Goal: Communication & Community: Participate in discussion

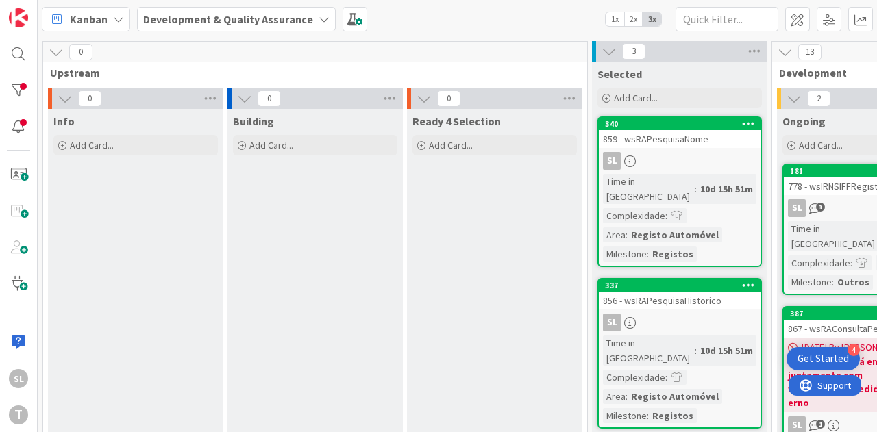
scroll to position [69, 386]
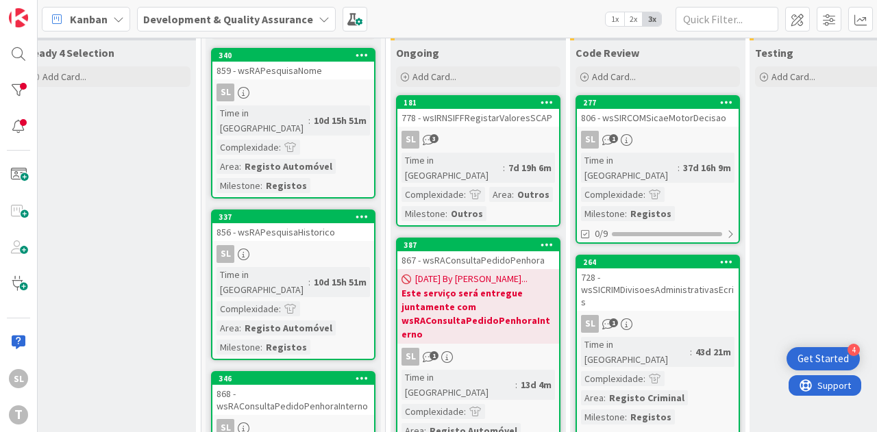
click at [655, 136] on div "SL 1" at bounding box center [658, 140] width 162 height 18
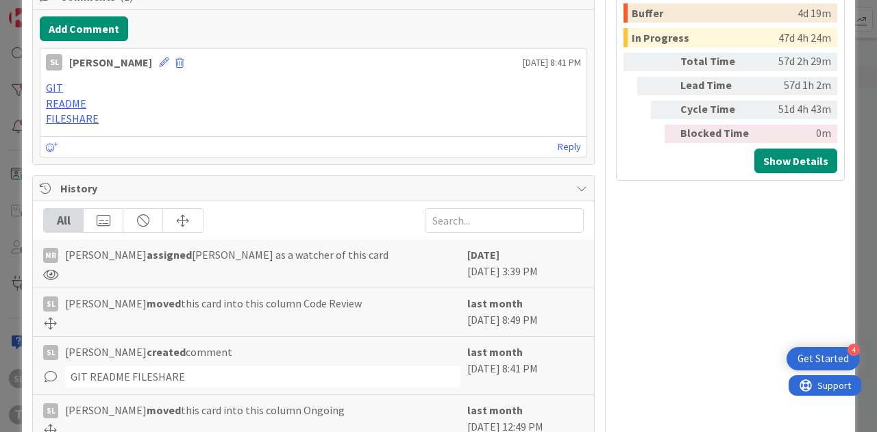
scroll to position [569, 0]
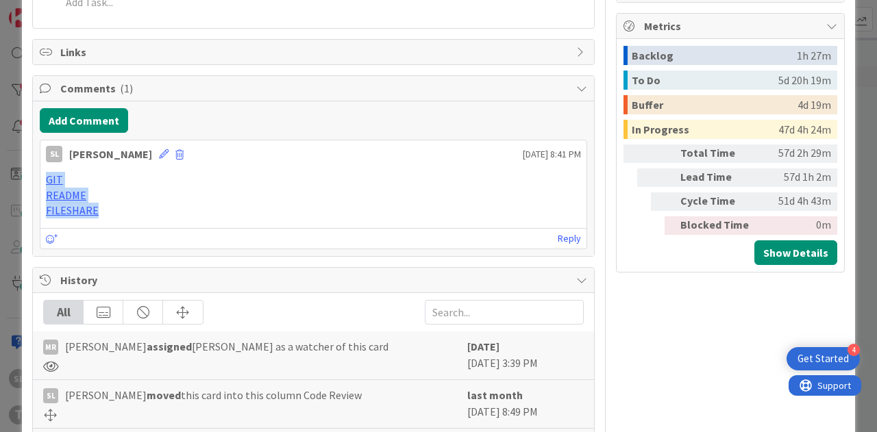
drag, startPoint x: 125, startPoint y: 206, endPoint x: 33, endPoint y: 178, distance: 96.7
click at [33, 178] on div "Add Comment SL Simão Lourenço July 29 2025 8:41 PM GIT README FILESHARE July 29…" at bounding box center [313, 178] width 561 height 155
copy div "GIT README FILESHARE"
click at [7, 180] on div "ID 277 Development & Quality Assurance Code Review Title 31 / 128 806 - wsSIRCO…" at bounding box center [438, 216] width 877 height 432
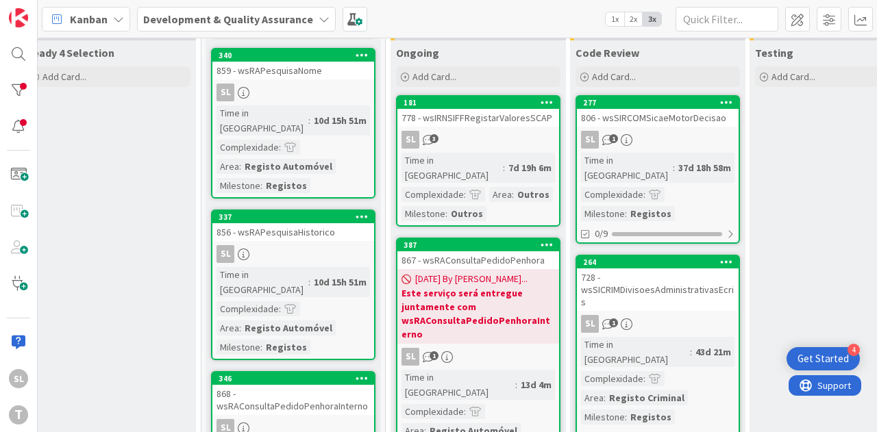
click at [470, 128] on link "181 778 - wsIRNSIFFRegistarValoresSCAP SL 3 Time in Column : 7d 19h 6m Complexi…" at bounding box center [478, 161] width 164 height 132
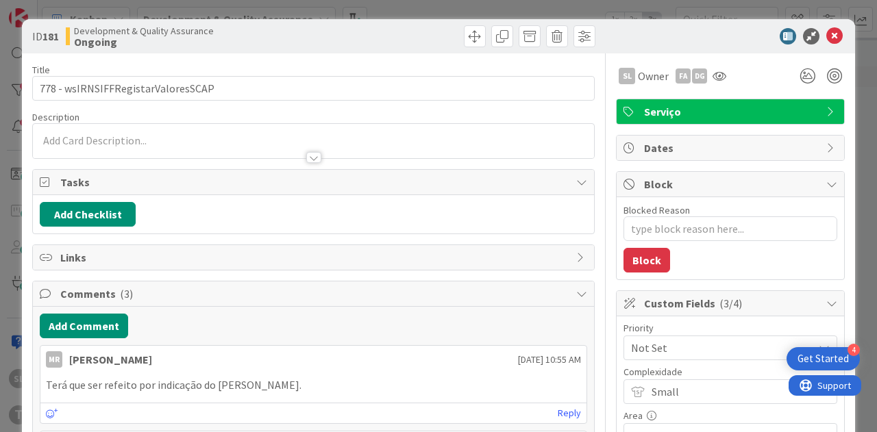
type textarea "x"
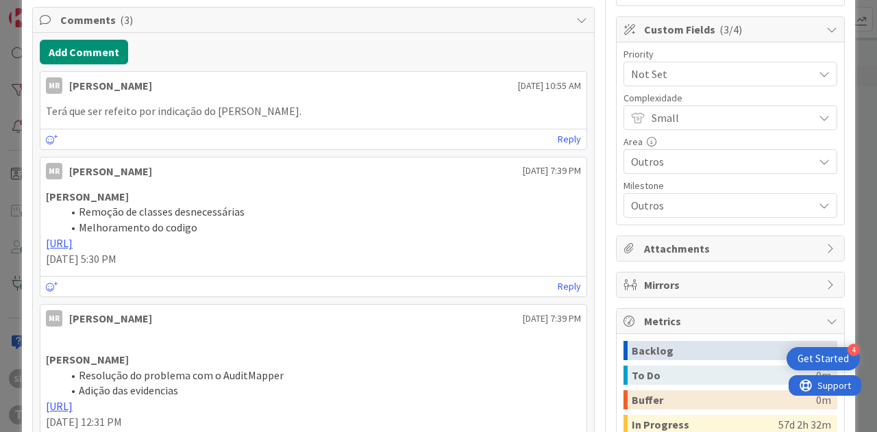
scroll to position [137, 0]
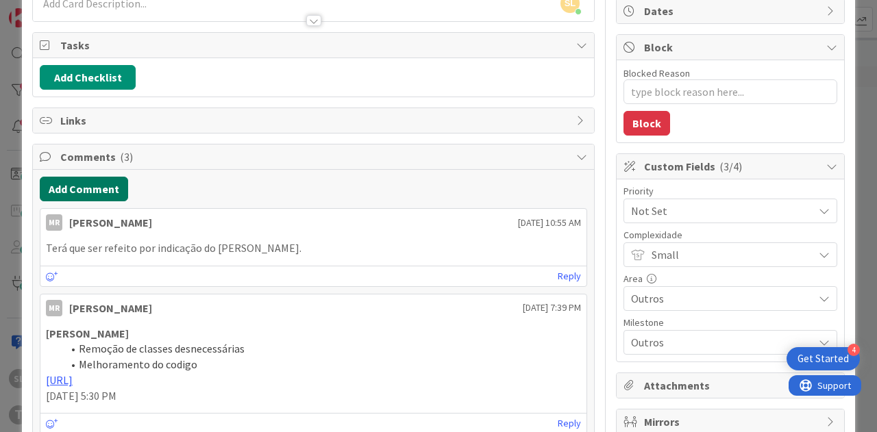
click at [95, 183] on button "Add Comment" at bounding box center [84, 189] width 88 height 25
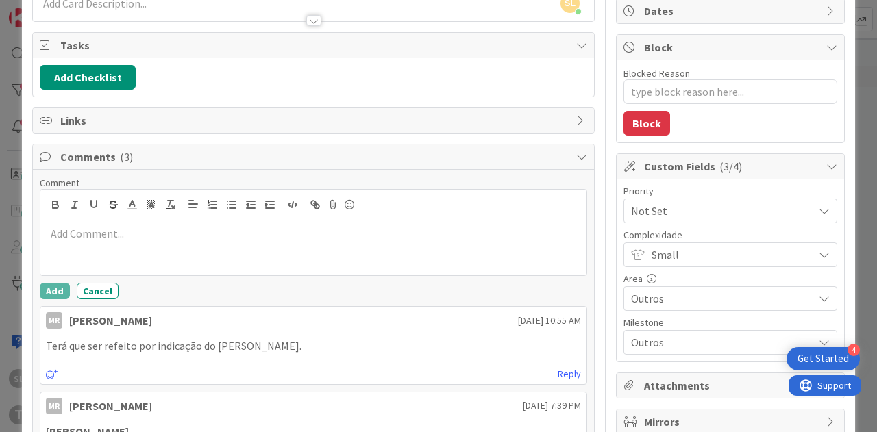
click at [123, 229] on p at bounding box center [313, 234] width 535 height 16
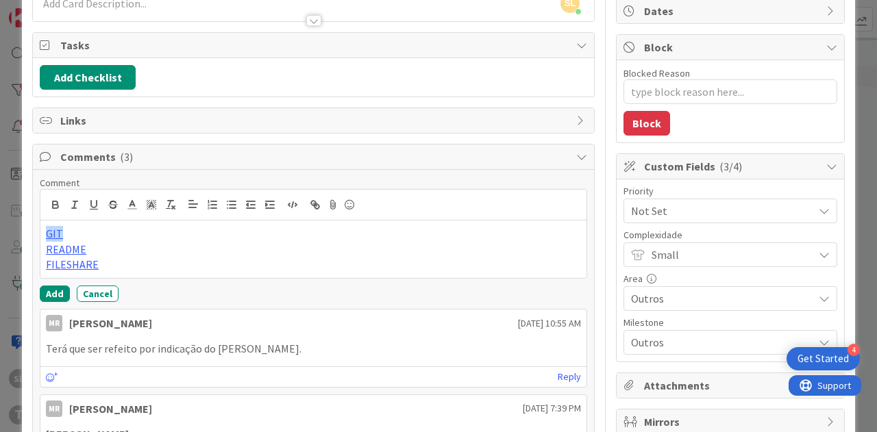
drag, startPoint x: 74, startPoint y: 232, endPoint x: 40, endPoint y: 227, distance: 33.9
click at [40, 227] on div "GIT README FILESHARE" at bounding box center [313, 250] width 546 height 58
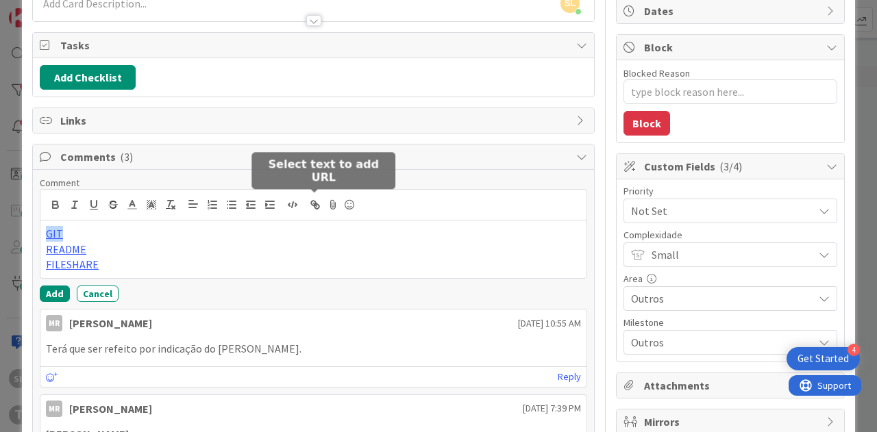
click at [314, 204] on icon "button" at bounding box center [316, 206] width 5 height 5
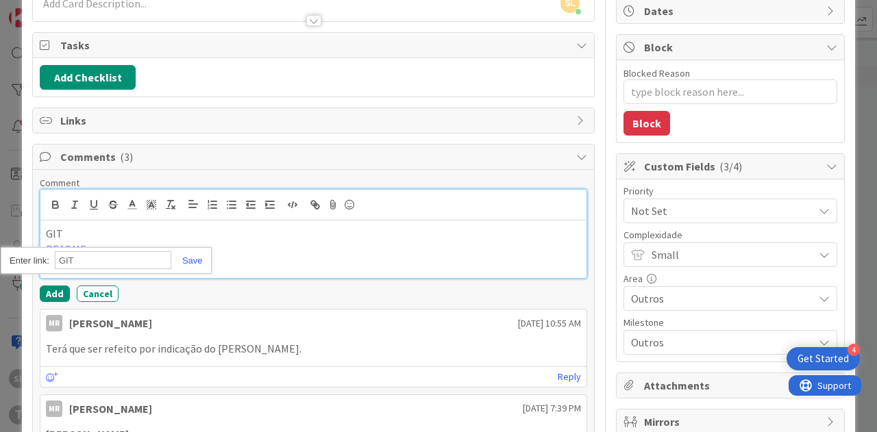
paste input "[URL]"
type input "[URL]"
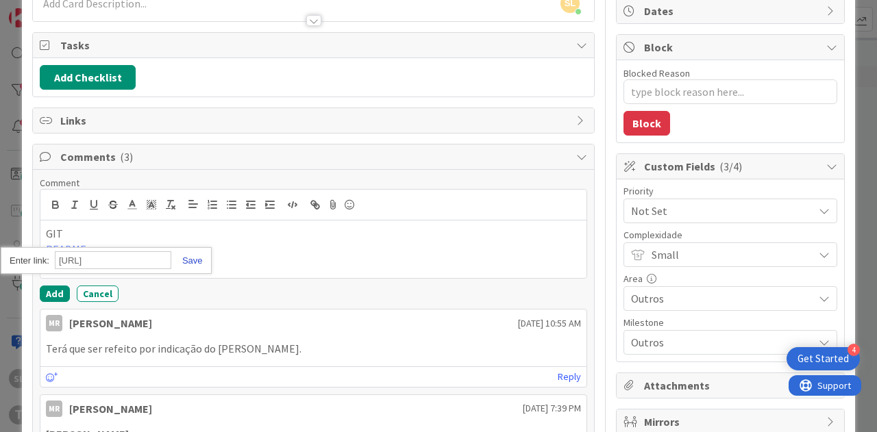
click at [185, 256] on link at bounding box center [187, 261] width 32 height 10
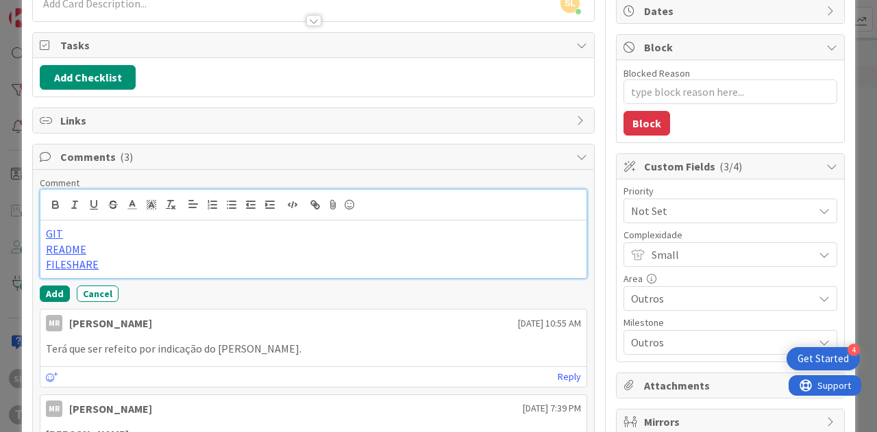
scroll to position [0, 0]
drag, startPoint x: 94, startPoint y: 240, endPoint x: 43, endPoint y: 242, distance: 50.7
click at [43, 242] on div "GIT README FILESHARE" at bounding box center [313, 250] width 546 height 58
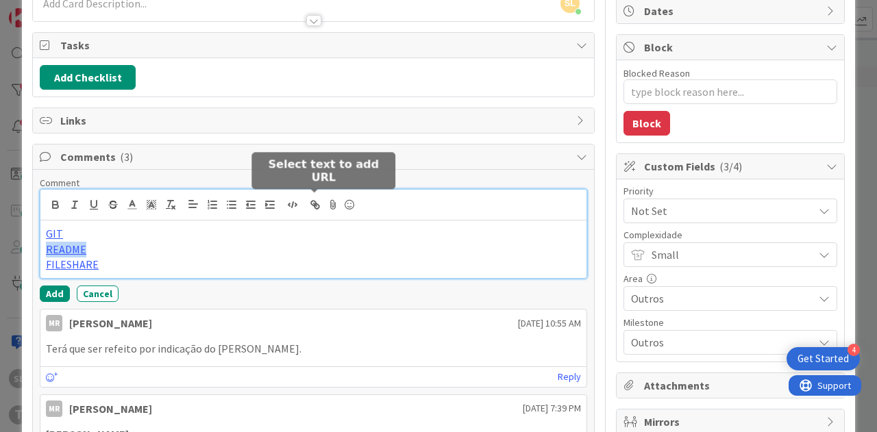
click at [315, 201] on icon "button" at bounding box center [313, 203] width 5 height 5
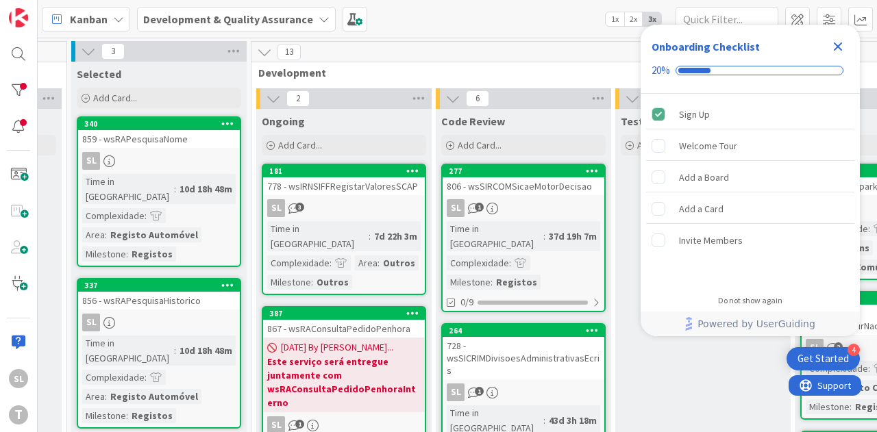
scroll to position [0, 517]
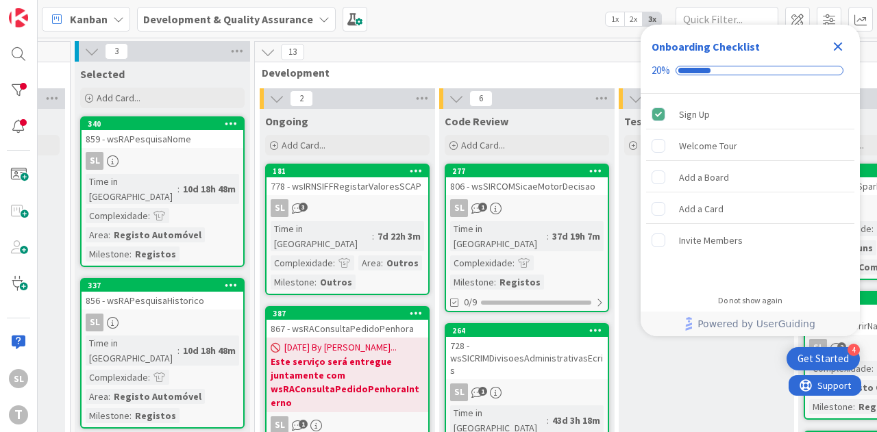
click at [353, 200] on div "SL 3" at bounding box center [347, 208] width 162 height 18
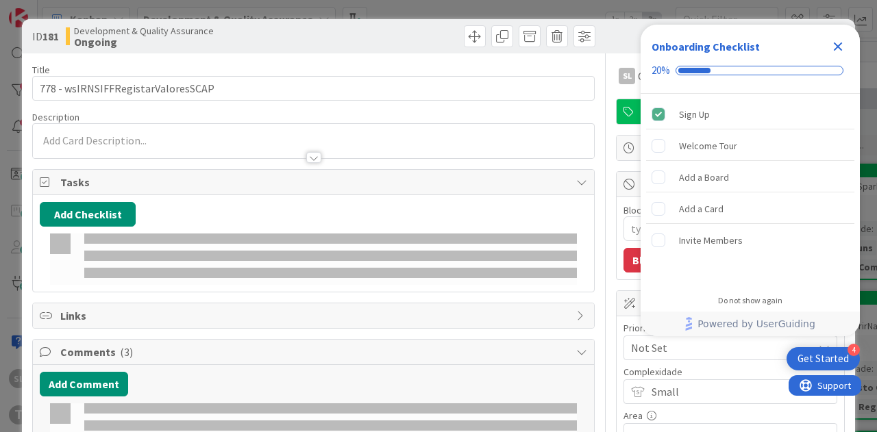
type textarea "x"
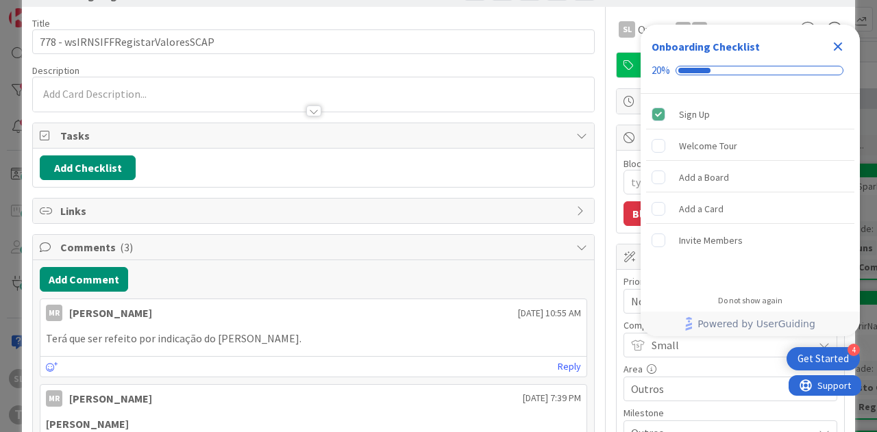
scroll to position [69, 0]
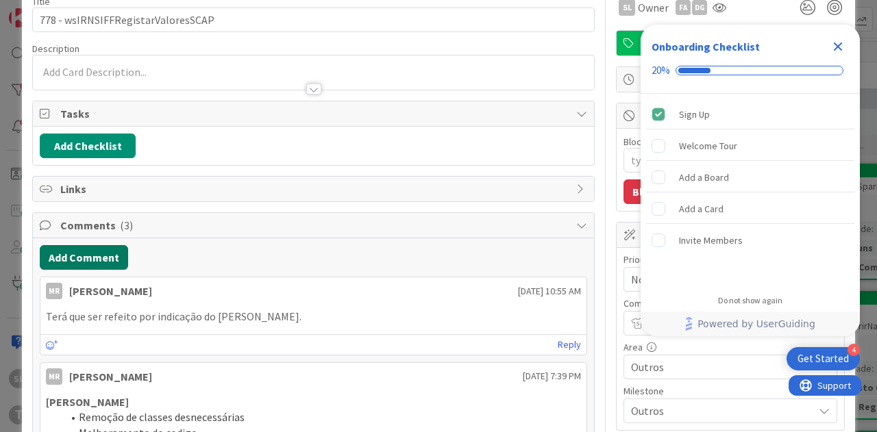
click at [105, 256] on button "Add Comment" at bounding box center [84, 257] width 88 height 25
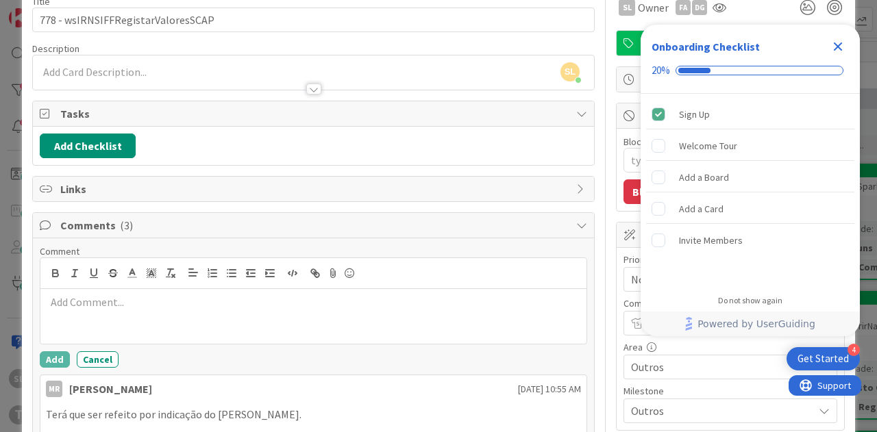
scroll to position [0, 0]
click at [119, 316] on div at bounding box center [313, 316] width 546 height 55
drag, startPoint x: 92, startPoint y: 300, endPoint x: 63, endPoint y: 297, distance: 29.0
click at [63, 297] on p "GIT" at bounding box center [313, 303] width 535 height 16
drag, startPoint x: 99, startPoint y: 330, endPoint x: 38, endPoint y: 330, distance: 60.3
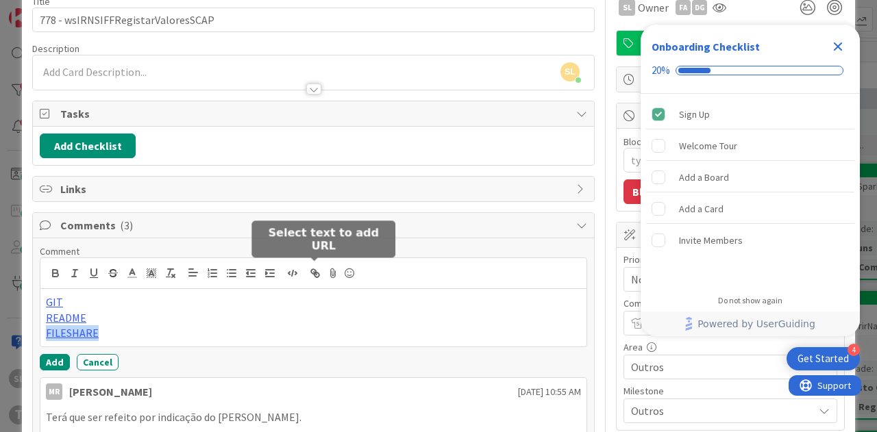
click at [310, 272] on icon "button" at bounding box center [315, 273] width 12 height 12
click at [312, 271] on icon "button" at bounding box center [315, 273] width 12 height 12
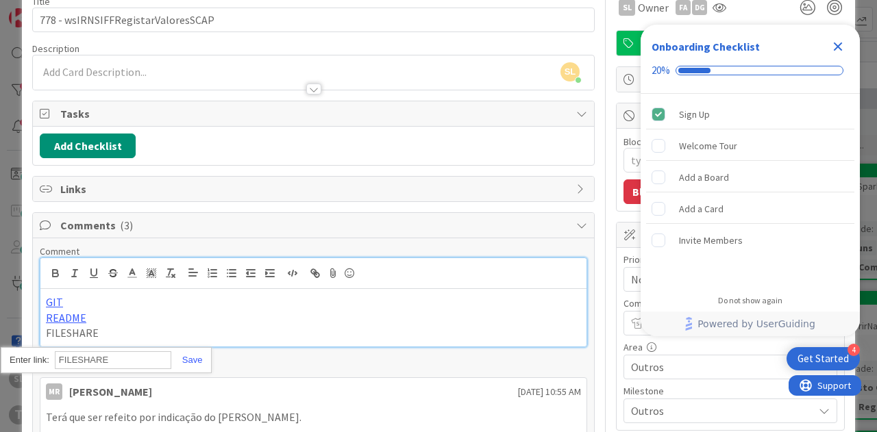
paste input "[URL][DOMAIN_NAME]"
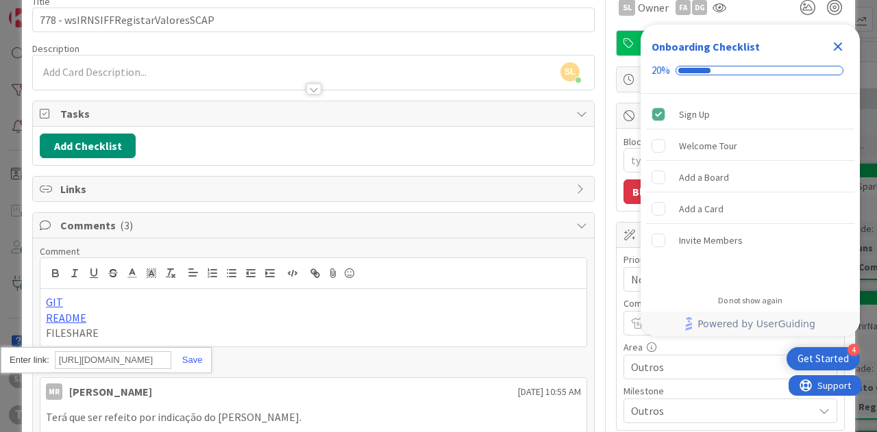
click at [186, 362] on div "[URL][DOMAIN_NAME]" at bounding box center [106, 360] width 210 height 27
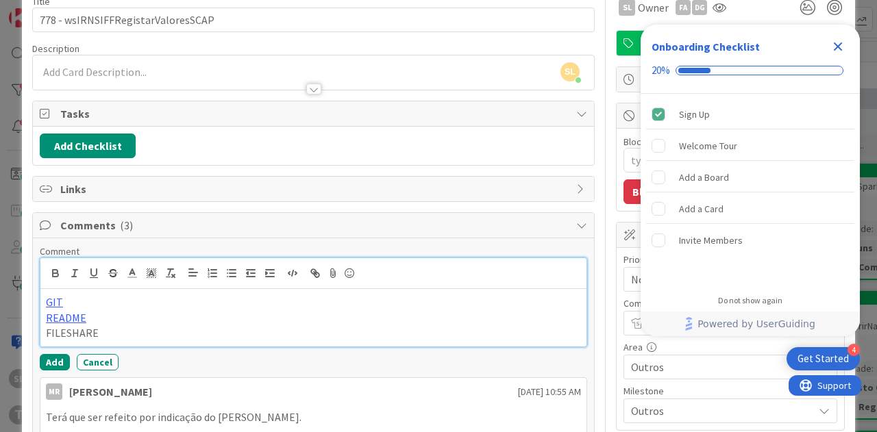
scroll to position [0, 0]
click at [121, 328] on p "FILESHARE" at bounding box center [313, 333] width 535 height 16
drag, startPoint x: 112, startPoint y: 328, endPoint x: 44, endPoint y: 325, distance: 67.9
click at [44, 325] on div "GIT README FILESHARE" at bounding box center [313, 318] width 546 height 58
drag, startPoint x: 116, startPoint y: 331, endPoint x: 45, endPoint y: 327, distance: 71.4
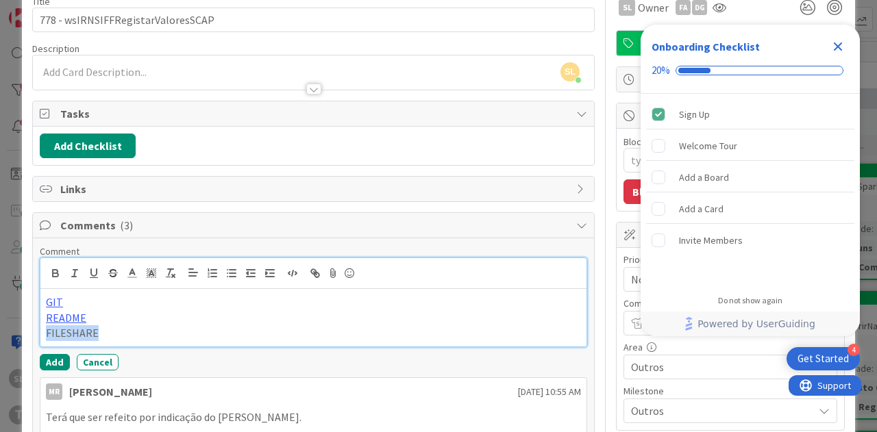
click at [46, 327] on p "FILESHARE" at bounding box center [313, 333] width 535 height 16
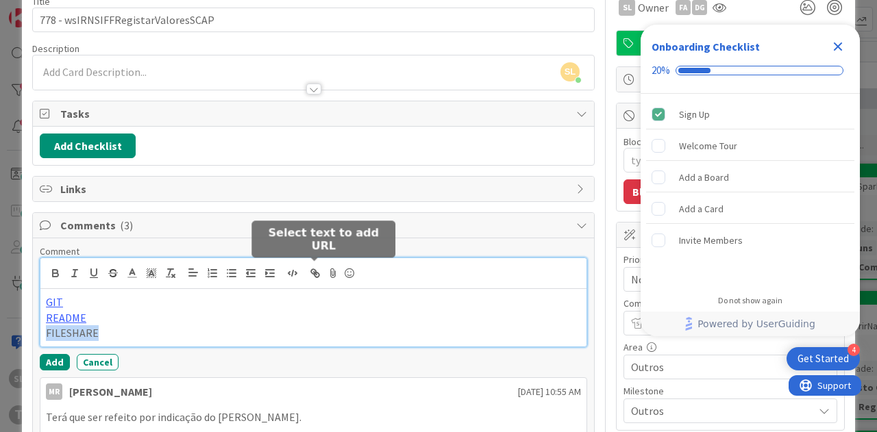
click at [314, 267] on icon "button" at bounding box center [315, 273] width 12 height 12
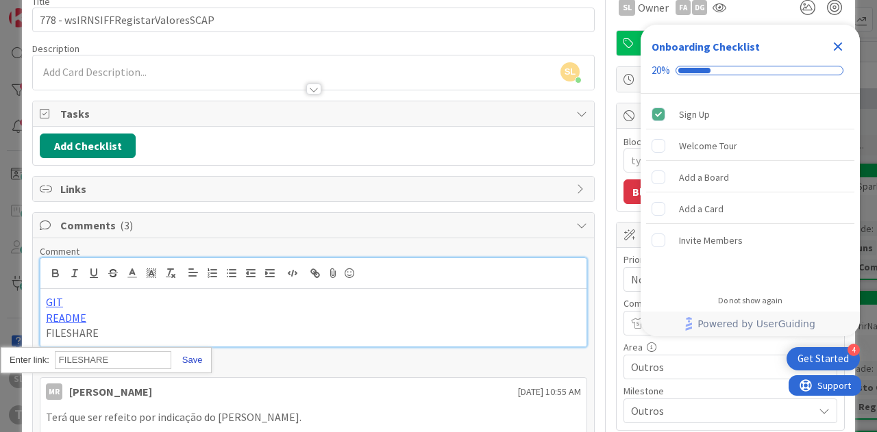
paste input "[URL][DOMAIN_NAME]"
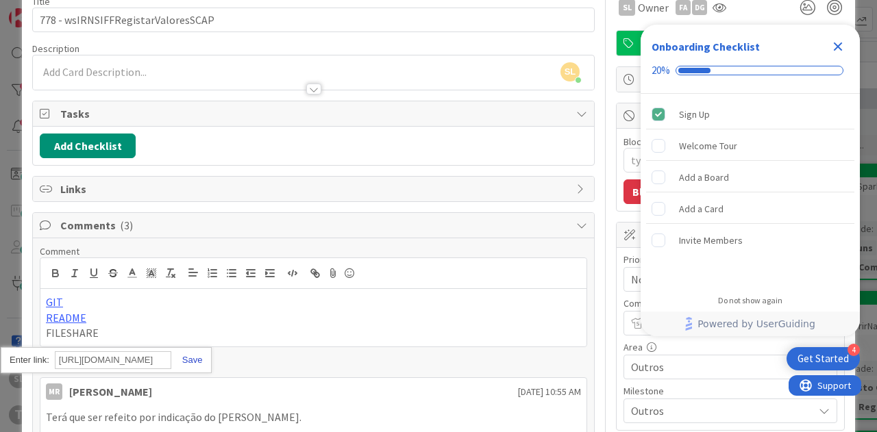
click at [187, 355] on link at bounding box center [187, 360] width 32 height 10
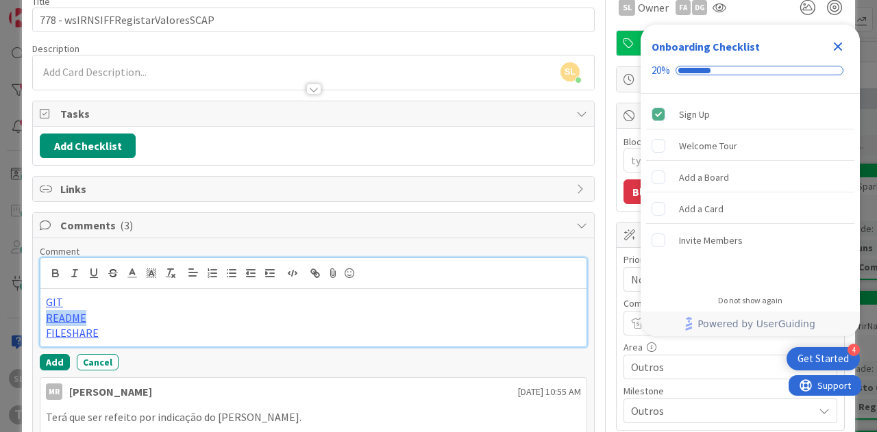
drag, startPoint x: 90, startPoint y: 313, endPoint x: 130, endPoint y: 310, distance: 39.8
click at [48, 314] on p "README" at bounding box center [313, 318] width 535 height 16
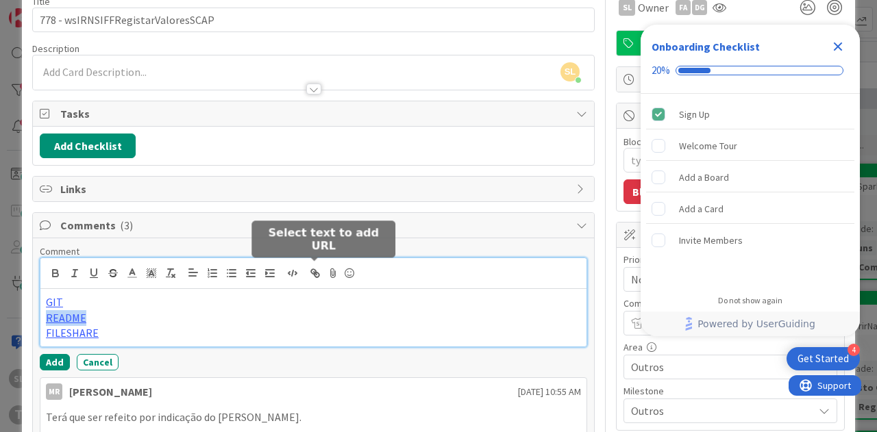
click at [312, 268] on icon "button" at bounding box center [315, 273] width 12 height 12
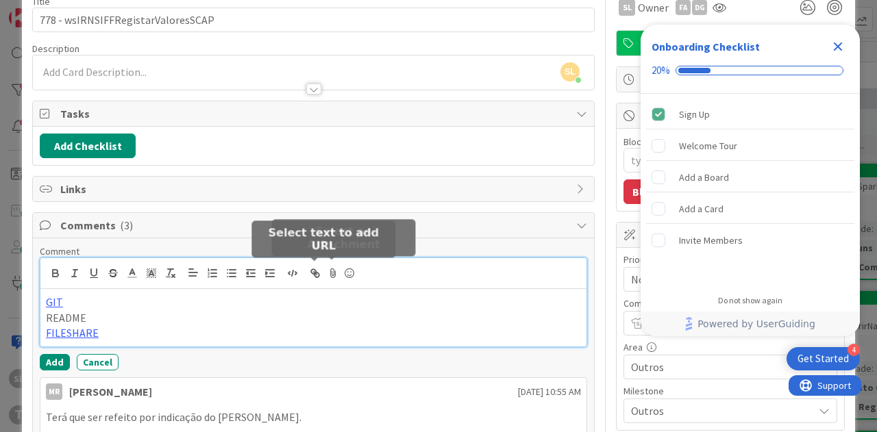
click at [318, 273] on icon "button" at bounding box center [316, 275] width 5 height 5
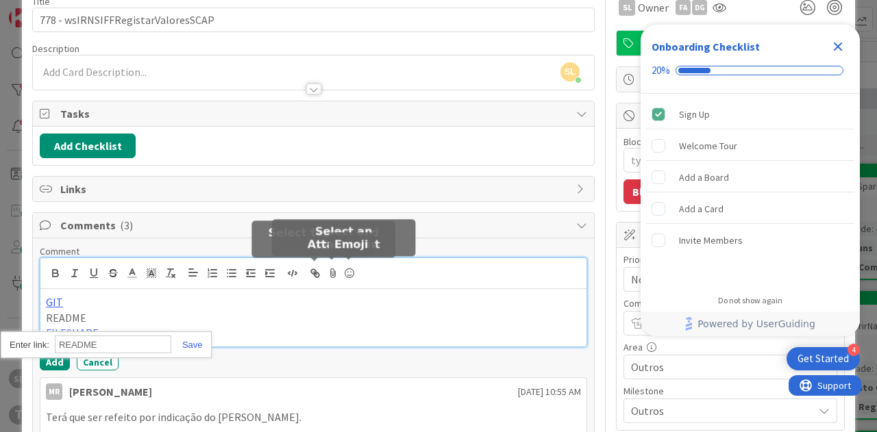
paste input "[URL]"
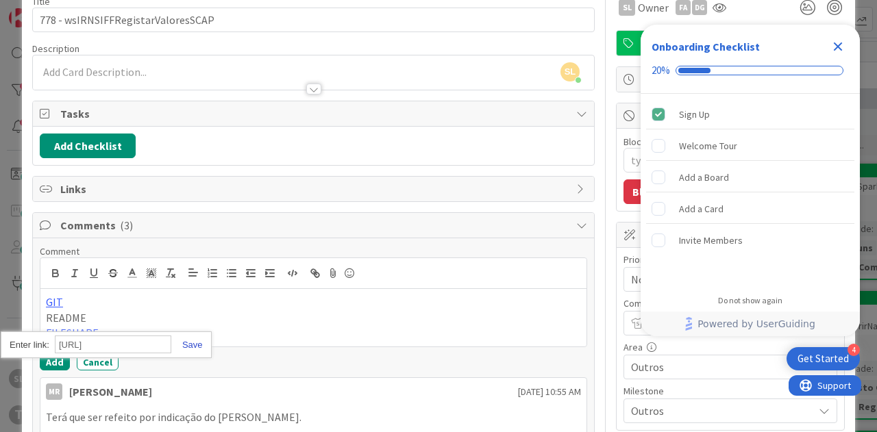
click at [193, 344] on link at bounding box center [187, 345] width 32 height 10
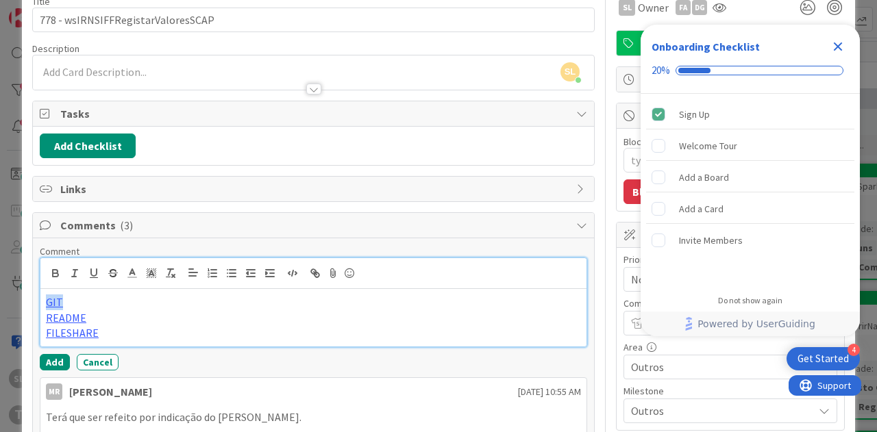
drag, startPoint x: 98, startPoint y: 295, endPoint x: 40, endPoint y: 294, distance: 58.2
click at [40, 294] on div "GIT README FILESHARE" at bounding box center [313, 318] width 546 height 58
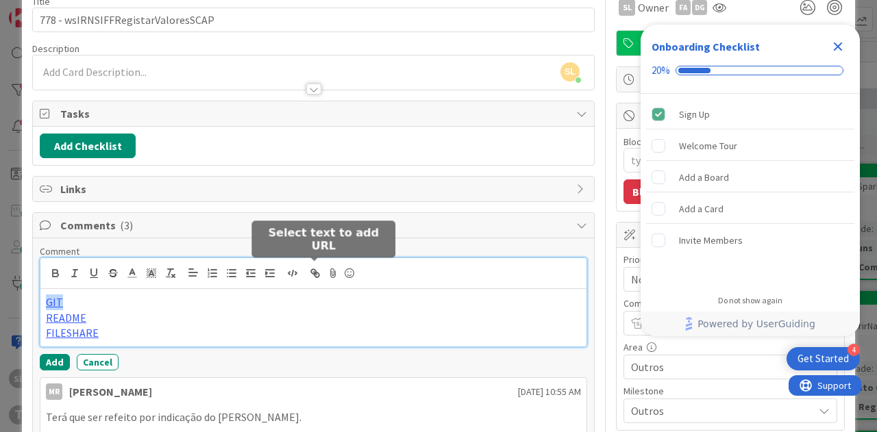
click at [316, 267] on icon "button" at bounding box center [315, 273] width 12 height 12
paste input "[URL]"
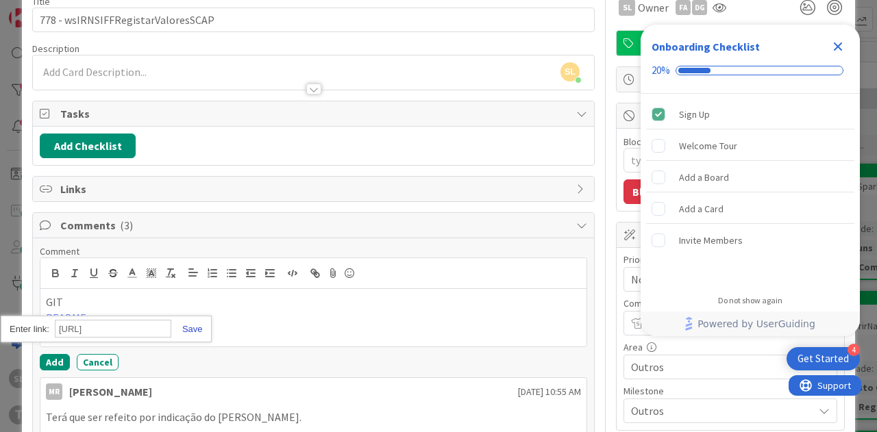
click at [197, 324] on link at bounding box center [187, 329] width 32 height 10
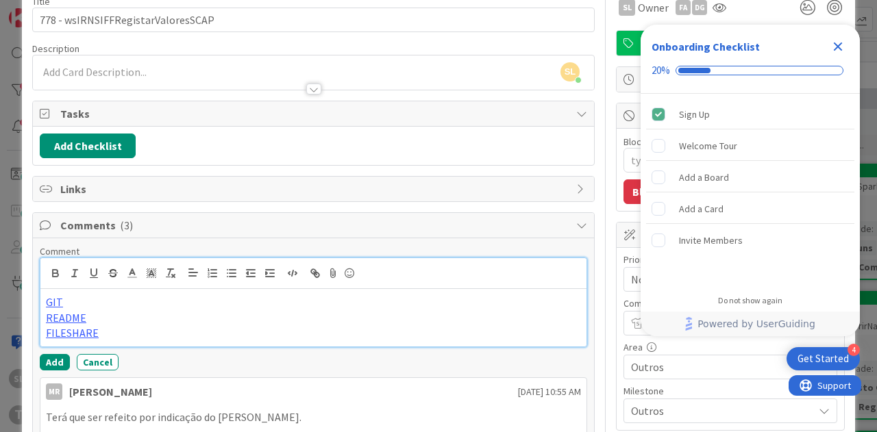
scroll to position [0, 0]
drag, startPoint x: 116, startPoint y: 312, endPoint x: 21, endPoint y: 312, distance: 95.9
click at [21, 312] on div "ID 181 Development & Quality Assurance Ongoing Title 34 / 128 778 - wsIRNSIFFRe…" at bounding box center [438, 216] width 877 height 432
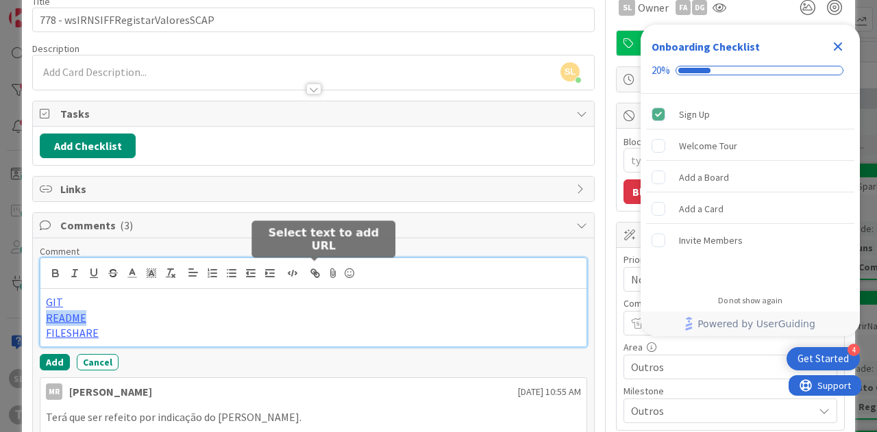
click at [316, 272] on icon "button" at bounding box center [315, 273] width 12 height 12
paste input "[URL]"
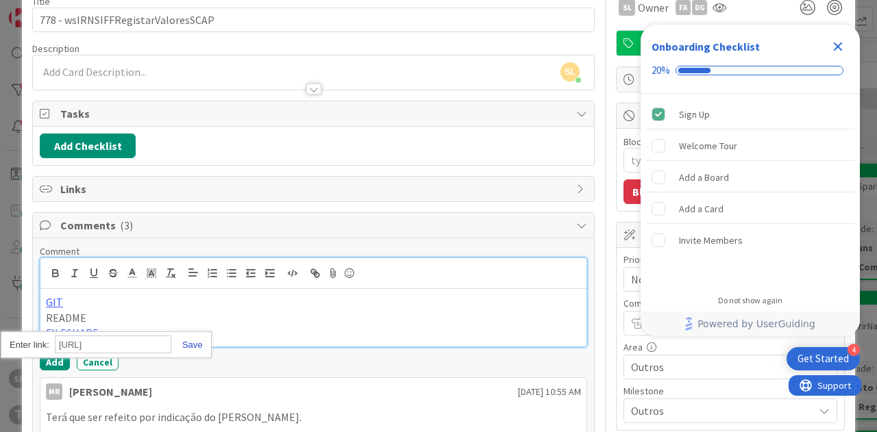
type input "[URL]"
click at [189, 340] on link at bounding box center [187, 345] width 32 height 10
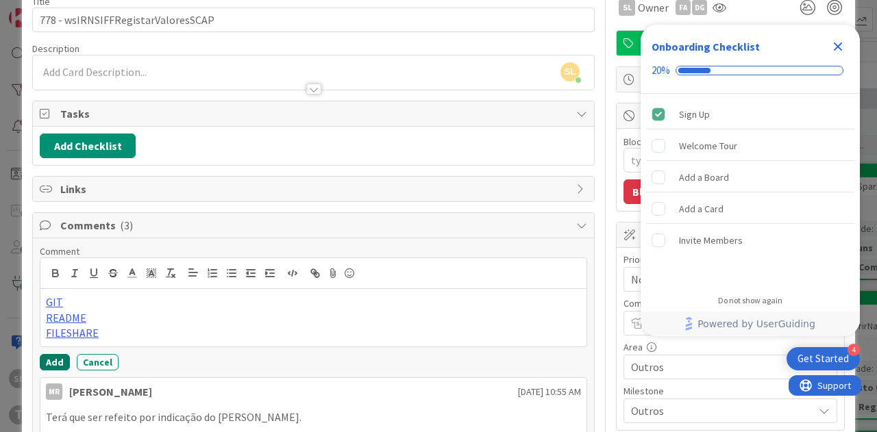
click at [64, 358] on button "Add" at bounding box center [55, 362] width 30 height 16
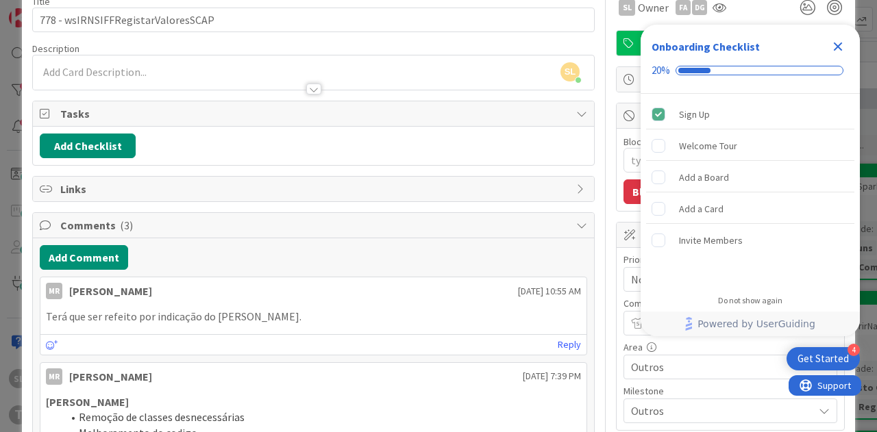
type textarea "x"
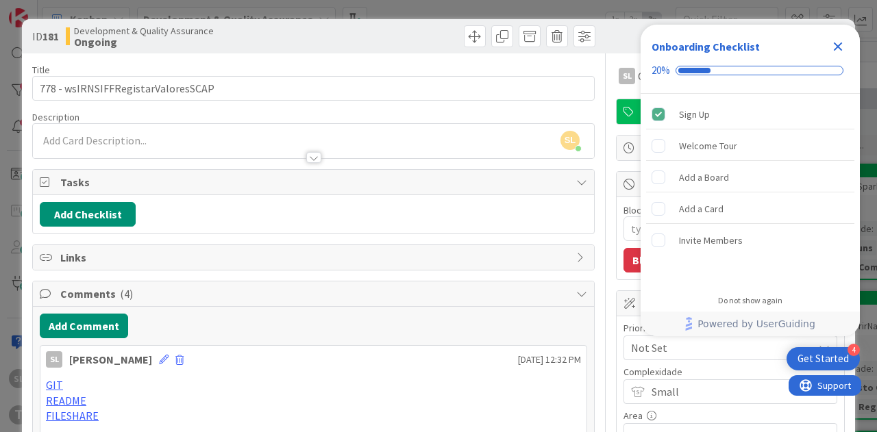
click at [5, 221] on div "ID 181 Development & Quality Assurance Ongoing Title 34 / 128 778 - wsIRNSIFFRe…" at bounding box center [438, 216] width 877 height 432
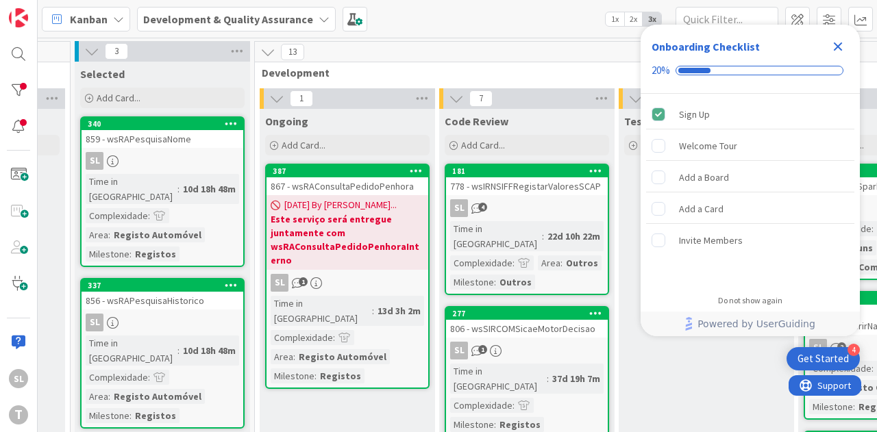
click at [351, 274] on div "SL 1" at bounding box center [347, 283] width 162 height 18
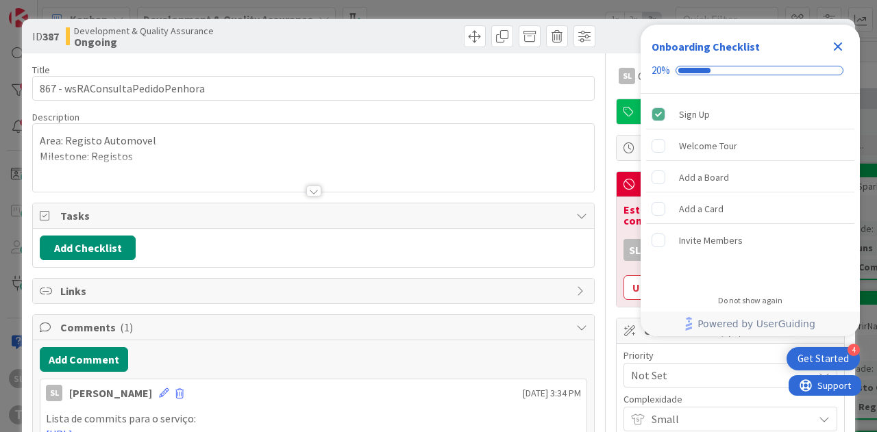
click at [833, 51] on icon "Close Checklist" at bounding box center [838, 46] width 16 height 16
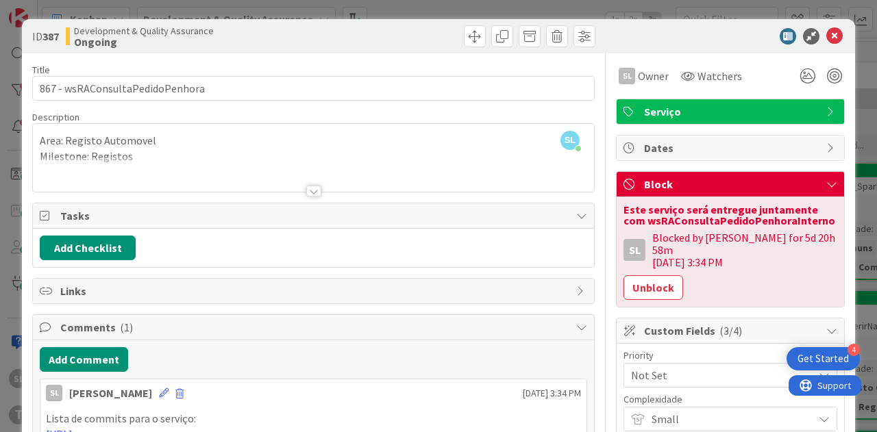
click at [856, 142] on div "ID 387 Development & Quality Assurance Ongoing Title 31 / 128 867 - wsRAConsult…" at bounding box center [438, 216] width 877 height 432
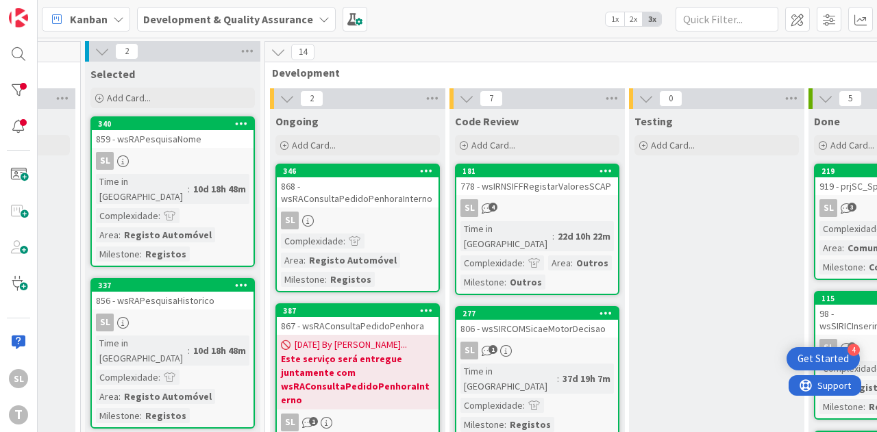
scroll to position [274, 507]
